Goal: Information Seeking & Learning: Check status

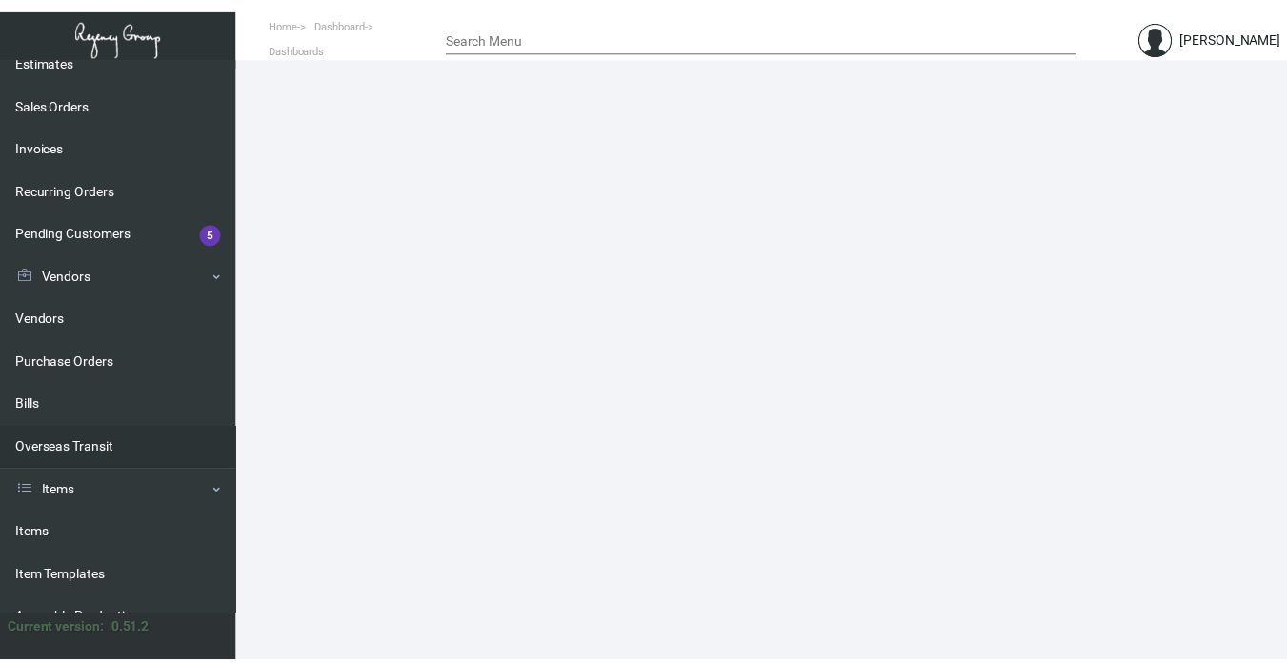
scroll to position [191, 0]
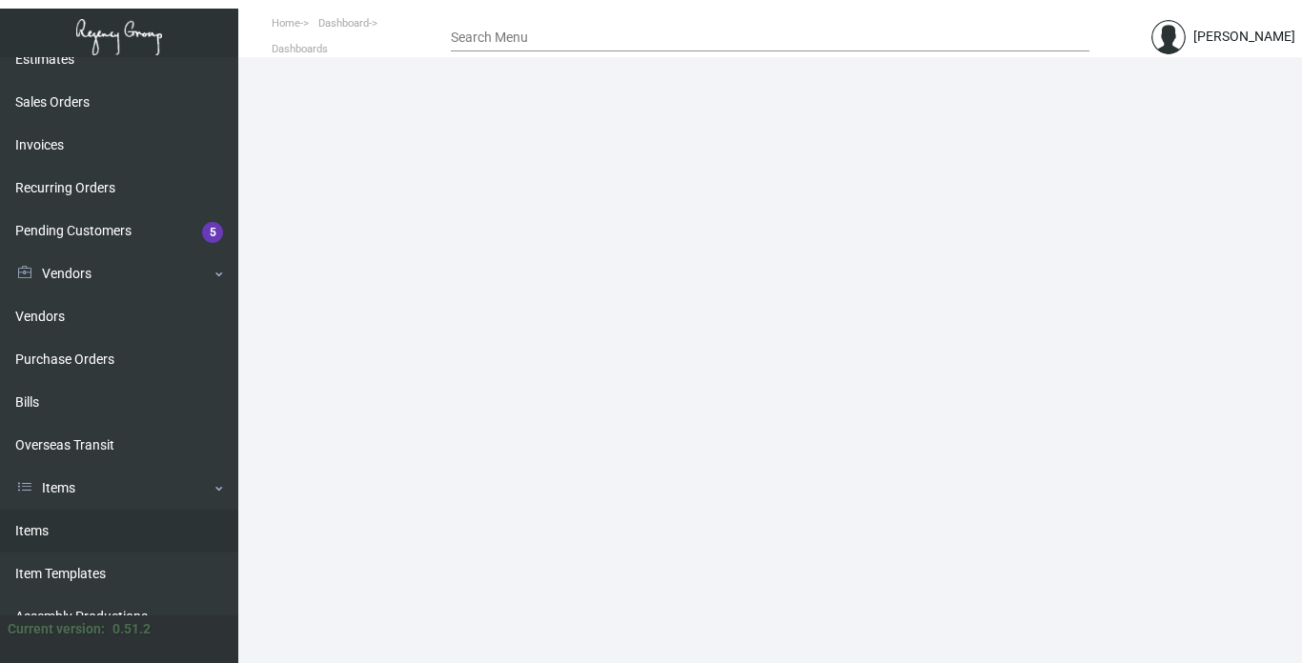
click at [39, 525] on link "Items" at bounding box center [119, 531] width 238 height 43
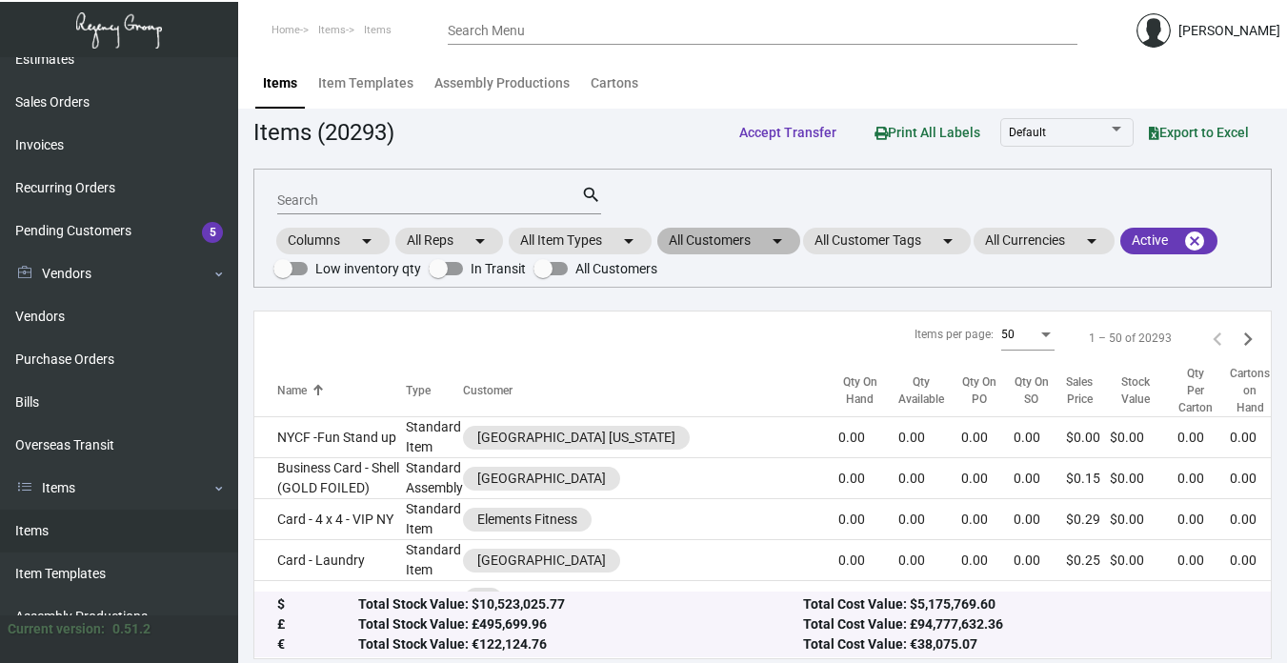
click at [704, 238] on mat-chip "All Customers arrow_drop_down" at bounding box center [728, 241] width 143 height 27
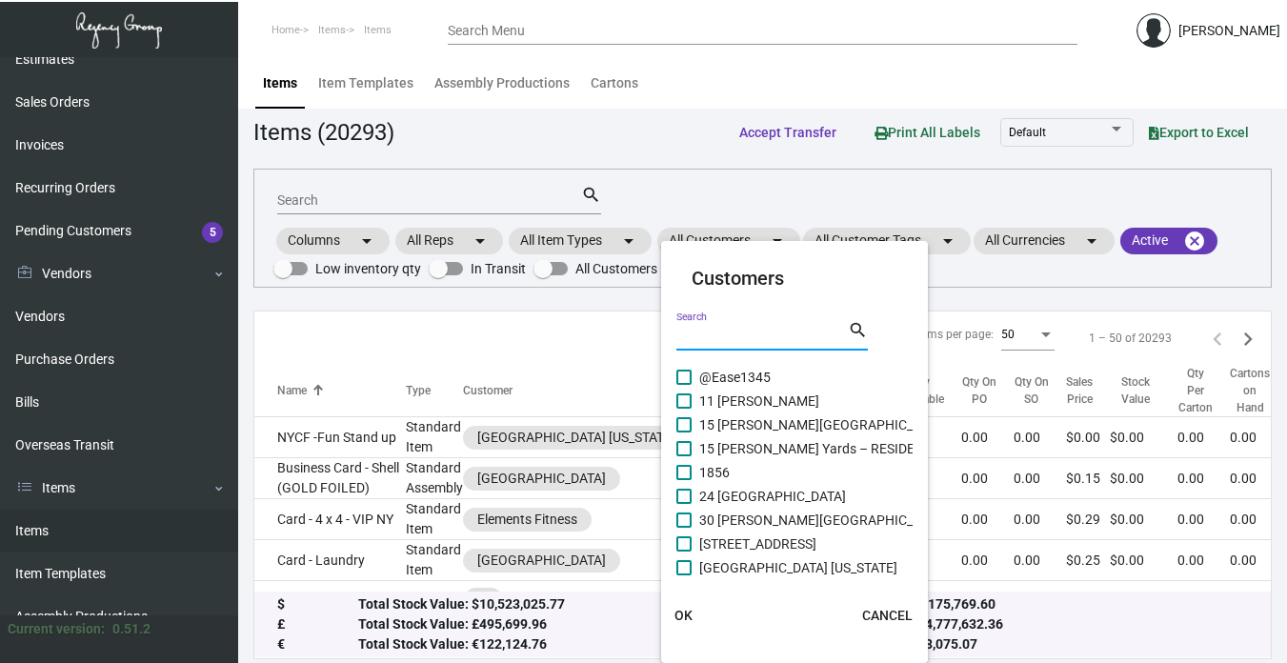
drag, startPoint x: 704, startPoint y: 238, endPoint x: 722, endPoint y: 332, distance: 95.1
click at [722, 332] on input "Search" at bounding box center [763, 336] width 172 height 15
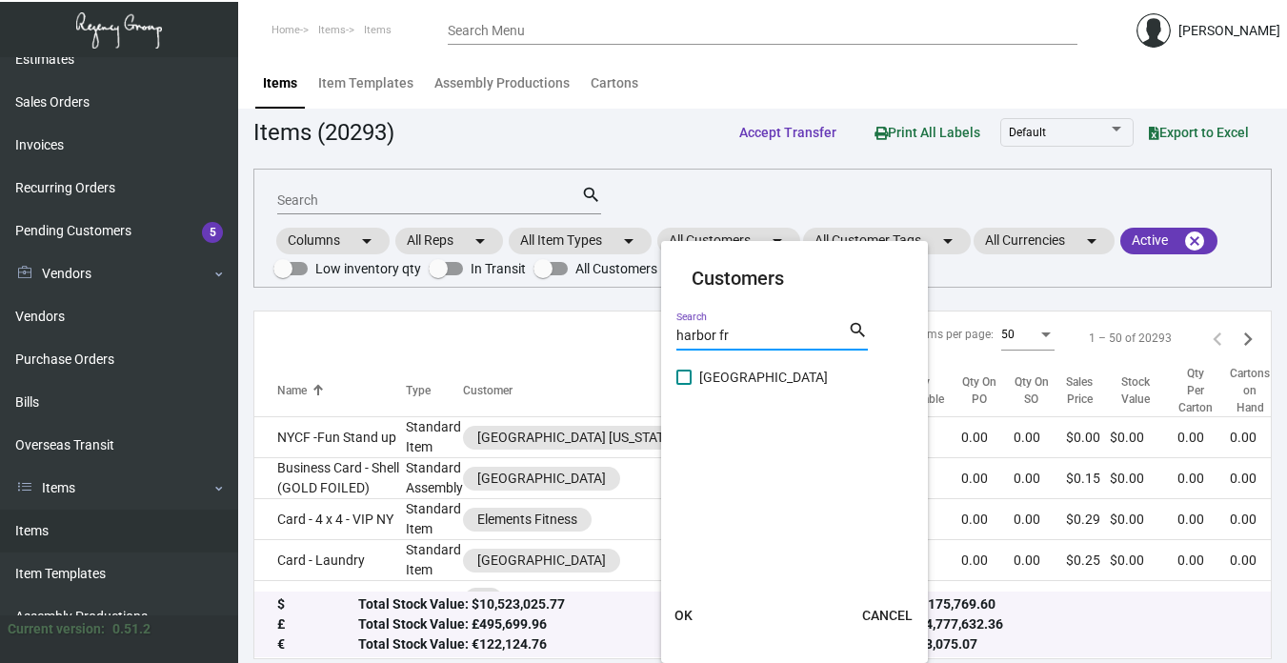
type input "harbor fr"
click at [743, 376] on span "[GEOGRAPHIC_DATA]" at bounding box center [763, 377] width 129 height 23
click at [684, 385] on input "[GEOGRAPHIC_DATA]" at bounding box center [683, 385] width 1 height 1
checkbox input "true"
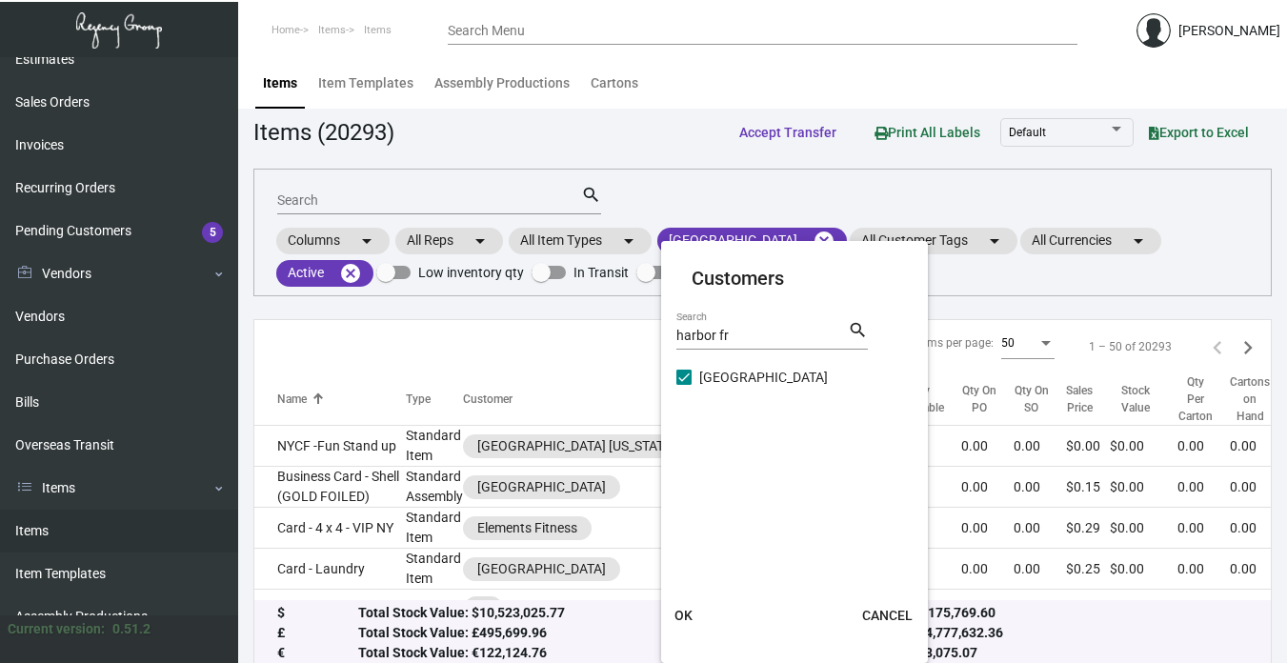
click at [681, 613] on span "OK" at bounding box center [684, 615] width 18 height 15
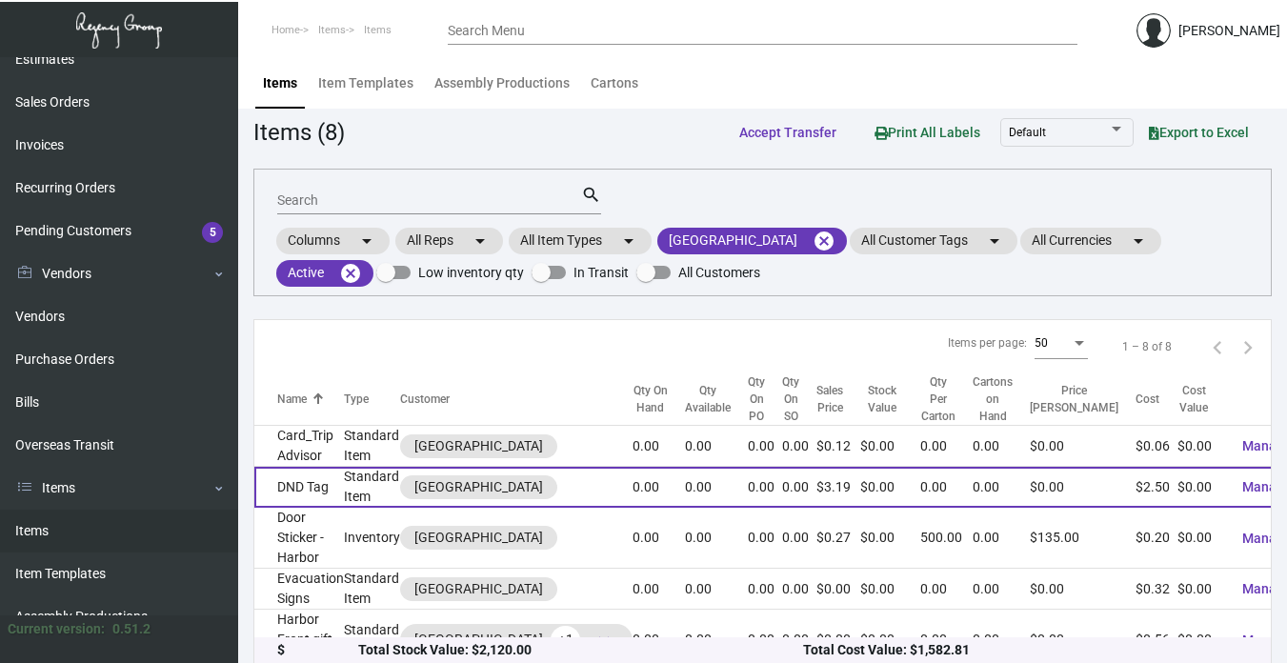
click at [329, 471] on td "DND Tag" at bounding box center [299, 487] width 90 height 41
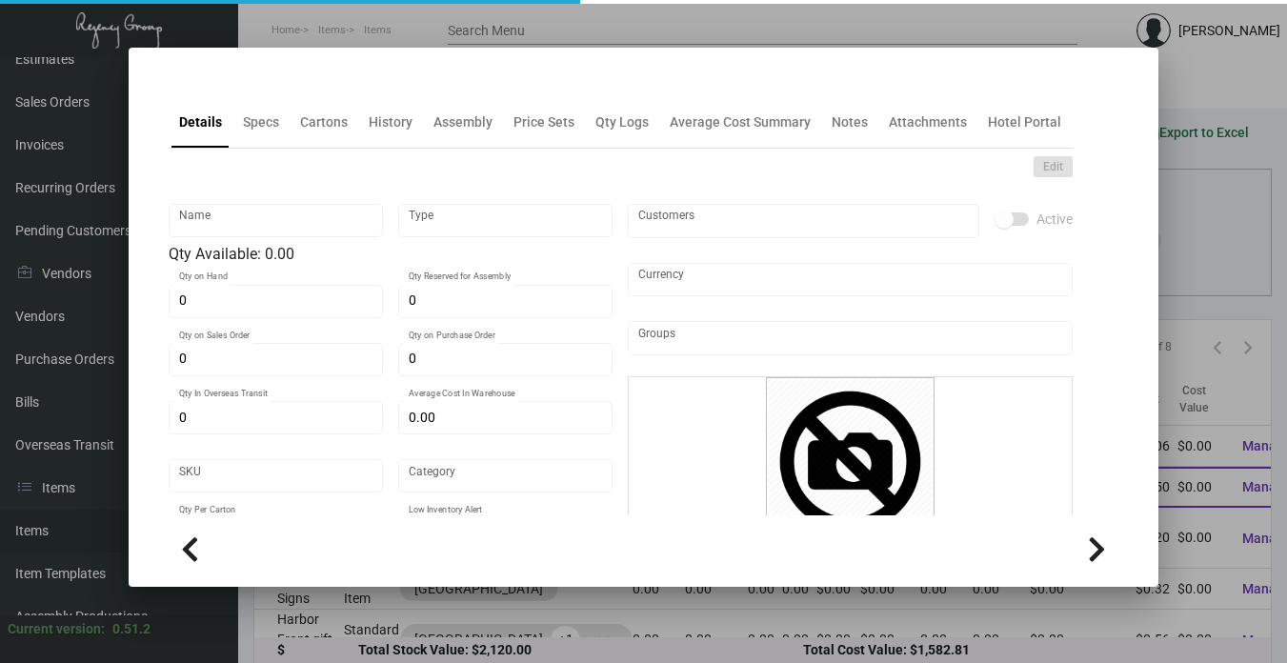
type input "DND Tag"
type input "Standard Item"
type input "$ 0.00"
type input "Standard"
type input "$ 2.50"
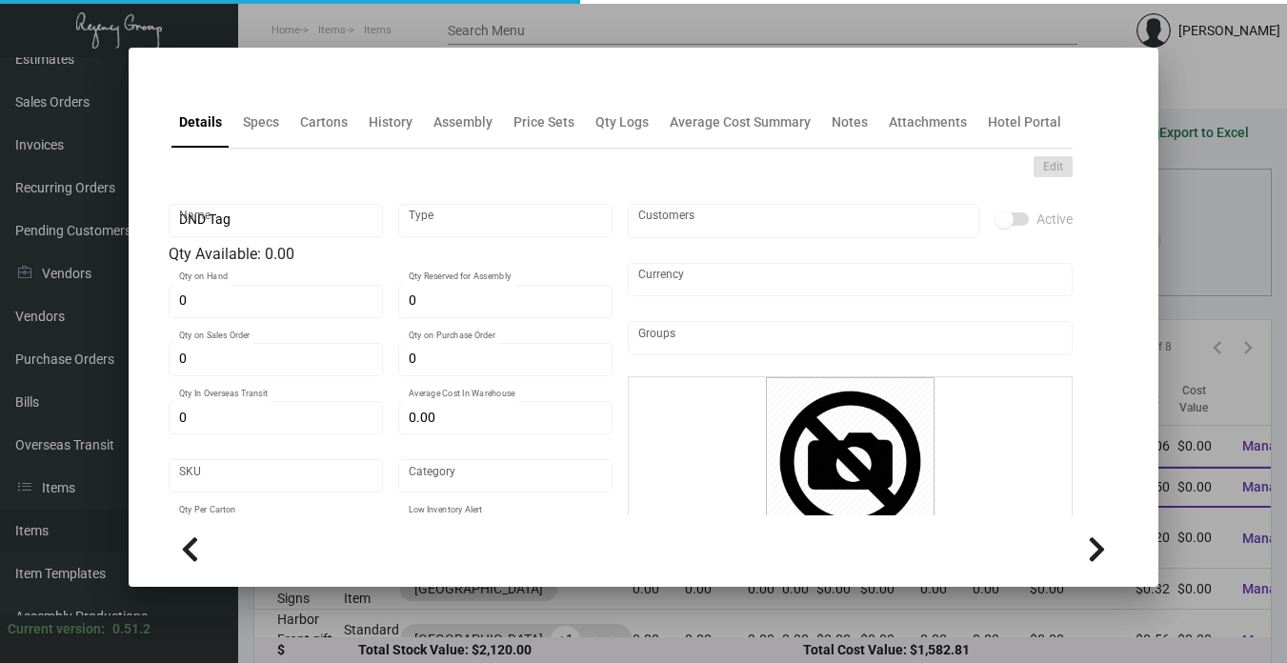
type input "$ 3.19"
checkbox input "true"
type input "United States Dollar $"
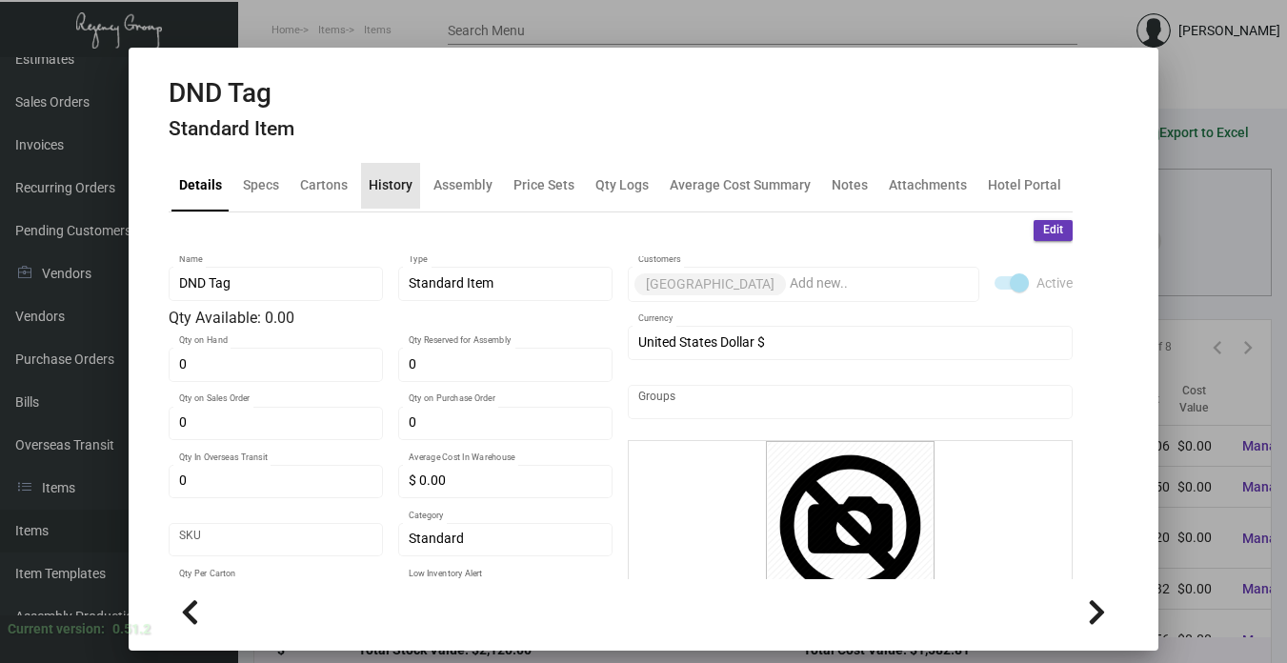
click at [393, 183] on div "History" at bounding box center [391, 185] width 44 height 20
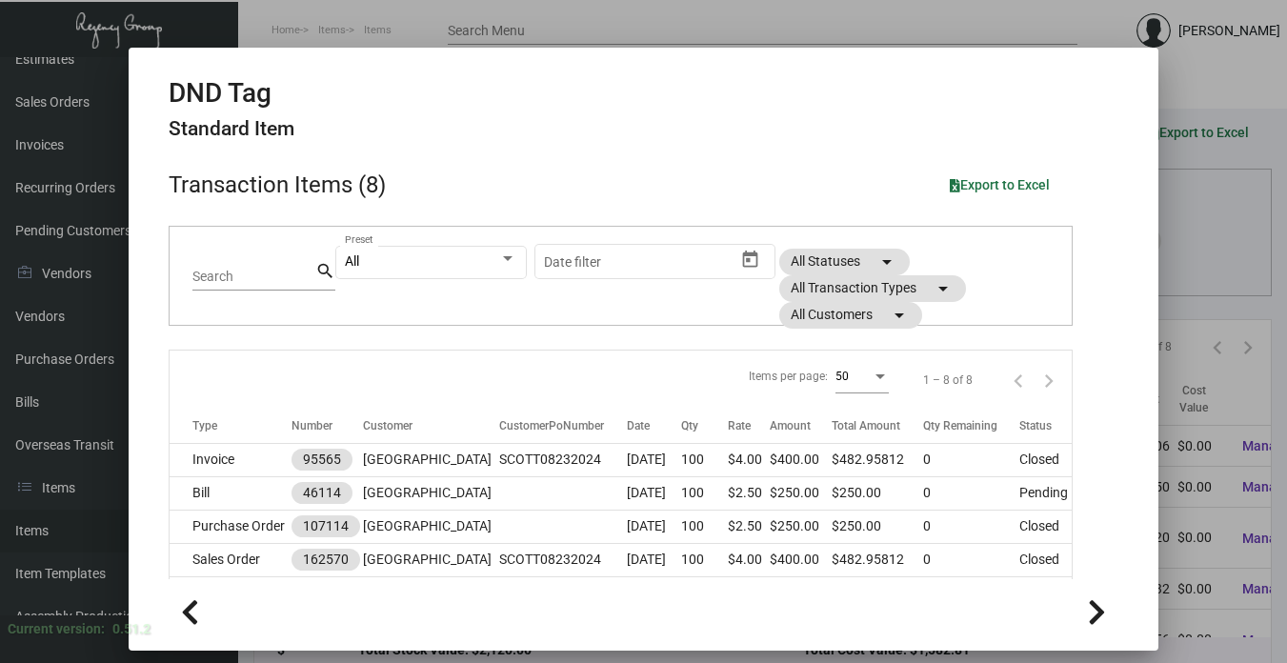
scroll to position [95, 0]
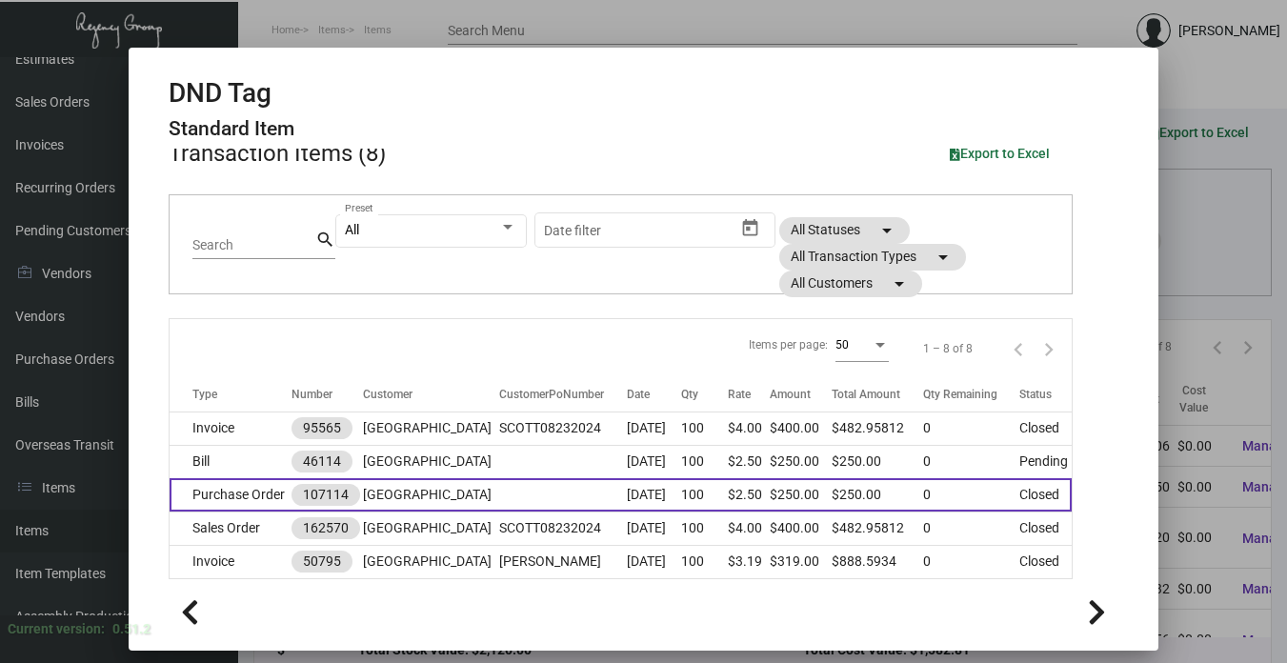
click at [521, 494] on td at bounding box center [563, 494] width 129 height 33
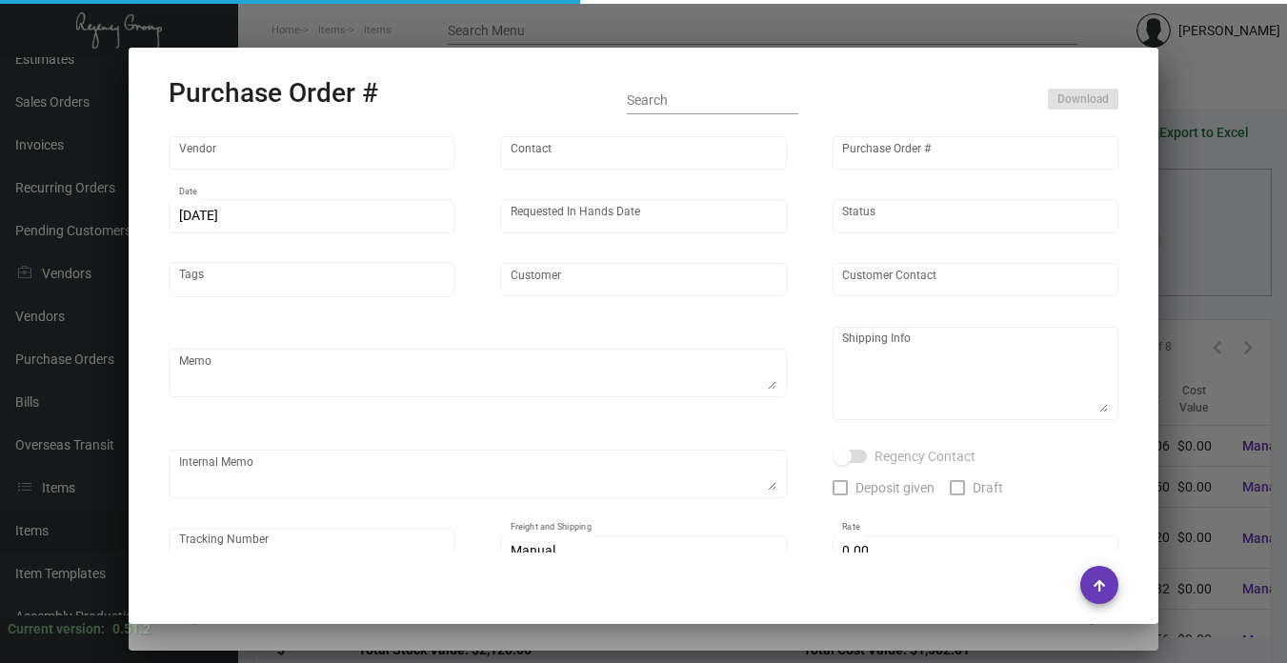
type input "Gemini Inc"
type input "Order Entry"
type input "107114"
type input "[DATE]"
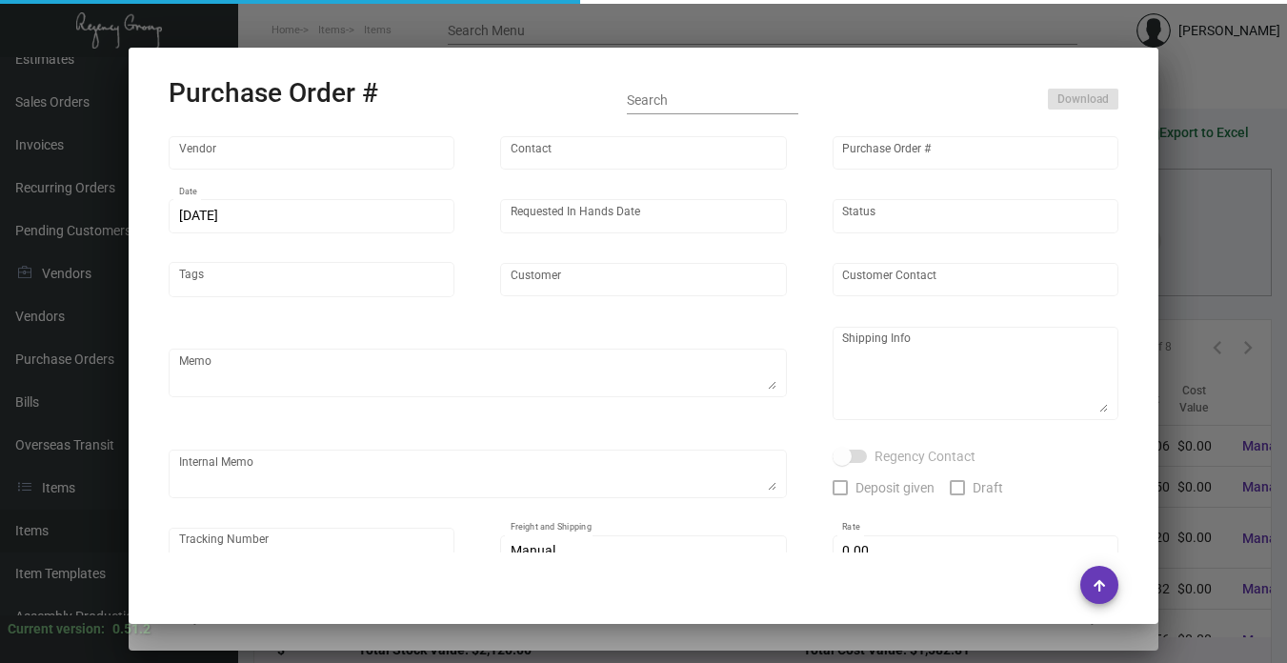
type input "[GEOGRAPHIC_DATA]"
type input "[PERSON_NAME]"
type textarea "Repeat previous PO 84041.BLIND Ship via UPS Ground Acct# 1AY276."
type textarea "[PERSON_NAME][GEOGRAPHIC_DATA] [STREET_ADDRESS]"
type textarea "TSW CC [DATE] 1246"
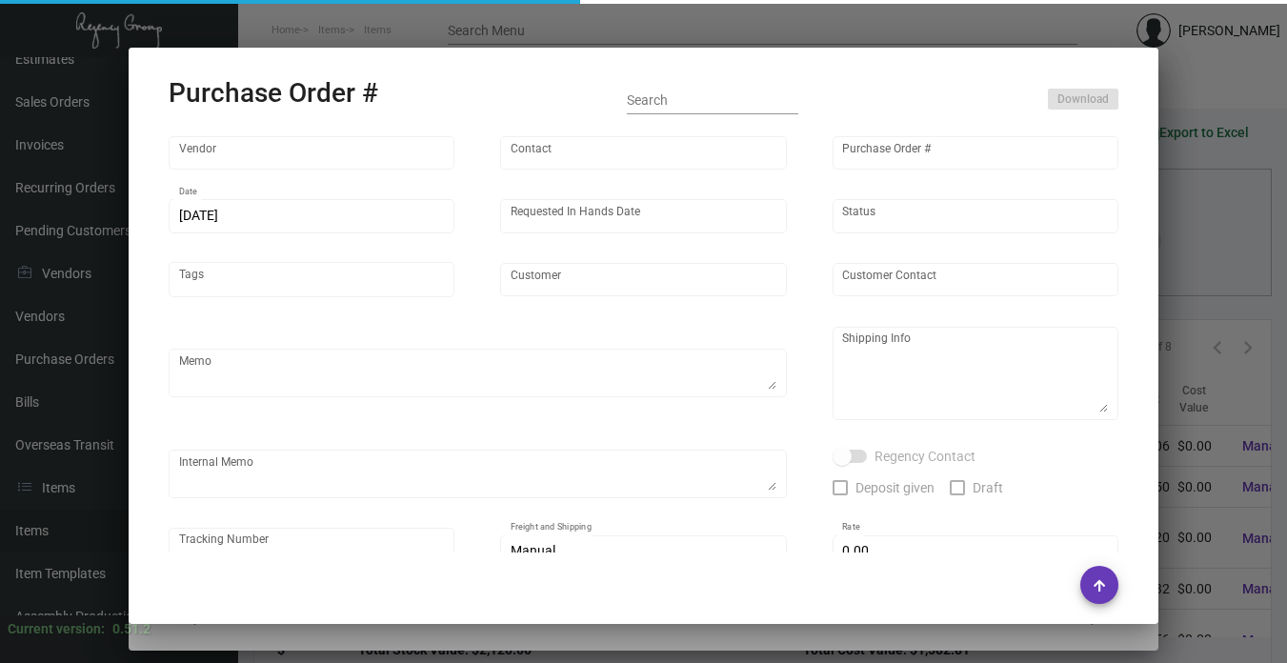
checkbox input "true"
type input "$ 0.00"
type input "United States Dollar $"
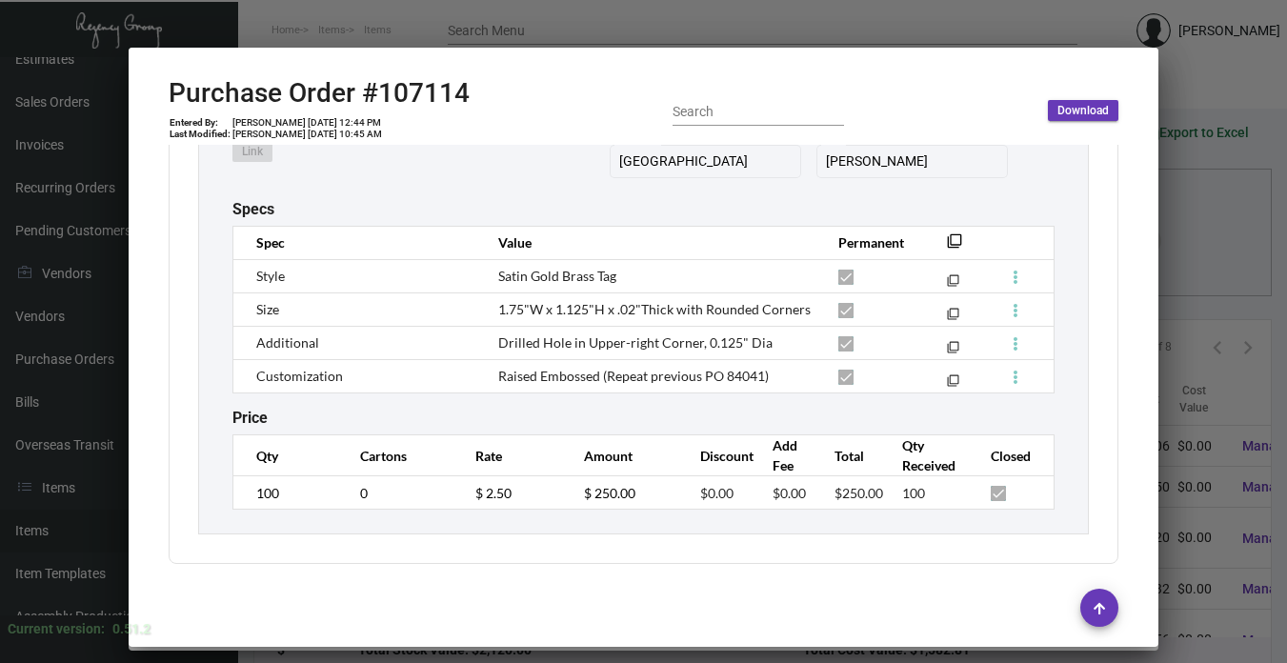
scroll to position [984, 0]
